Goal: Navigation & Orientation: Understand site structure

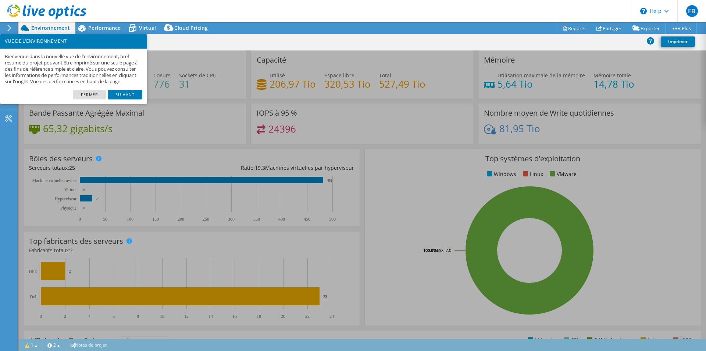
select select "USD"
click at [96, 98] on link "Fermer" at bounding box center [89, 95] width 33 height 10
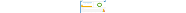
scroll to position [141, 0]
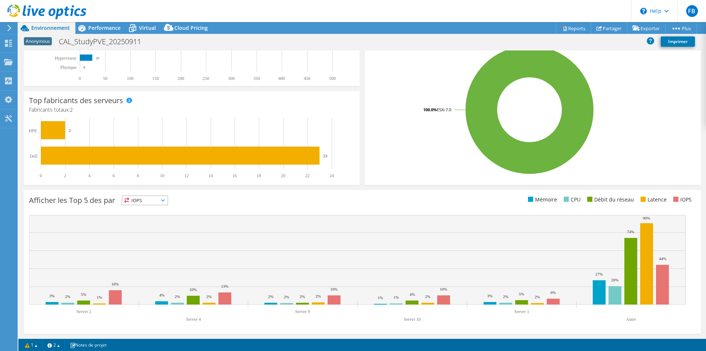
click at [165, 201] on icon at bounding box center [163, 200] width 4 height 2
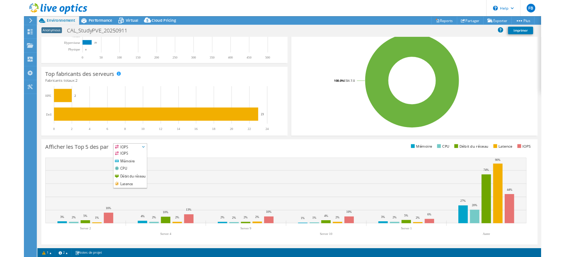
scroll to position [0, 0]
